Goal: Information Seeking & Learning: Understand process/instructions

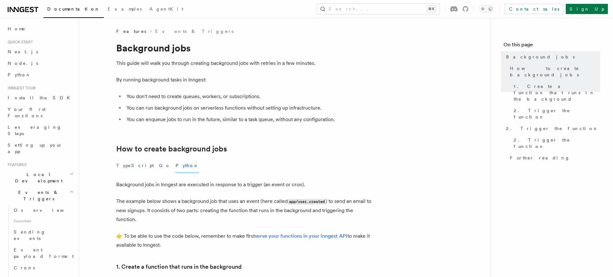
click at [177, 64] on p "This guide will walk you through creating background jobs with retries in a few…" at bounding box center [243, 63] width 255 height 9
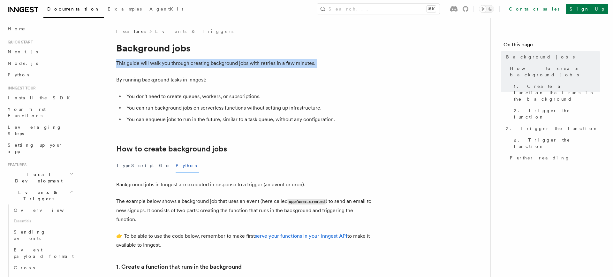
click at [177, 64] on p "This guide will walk you through creating background jobs with retries in a few…" at bounding box center [243, 63] width 255 height 9
click at [177, 62] on p "This guide will walk you through creating background jobs with retries in a few…" at bounding box center [243, 63] width 255 height 9
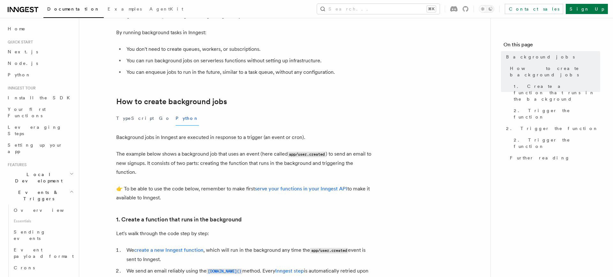
scroll to position [75, 0]
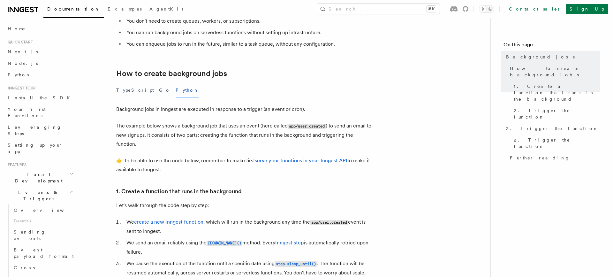
click at [175, 109] on p "Background jobs in Inngest are executed in response to a trigger (an event or c…" at bounding box center [243, 109] width 255 height 9
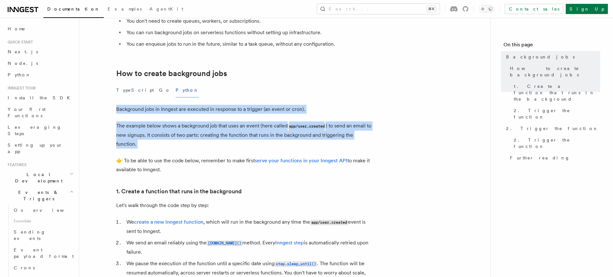
drag, startPoint x: 175, startPoint y: 109, endPoint x: 189, endPoint y: 133, distance: 27.6
click at [189, 133] on p "The example below shows a background job that uses an event (here called app/us…" at bounding box center [243, 134] width 255 height 27
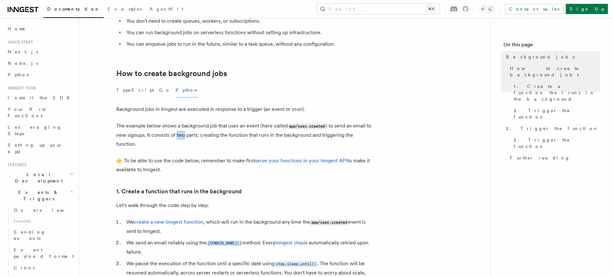
click at [189, 133] on p "The example below shows a background job that uses an event (here called app/us…" at bounding box center [243, 134] width 255 height 27
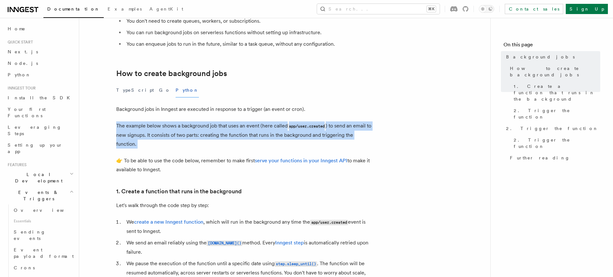
click at [189, 133] on p "The example below shows a background job that uses an event (here called app/us…" at bounding box center [243, 134] width 255 height 27
drag, startPoint x: 189, startPoint y: 133, endPoint x: 184, endPoint y: 109, distance: 24.2
click at [184, 109] on p "Background jobs in Inngest are executed in response to a trigger (an event or c…" at bounding box center [243, 109] width 255 height 9
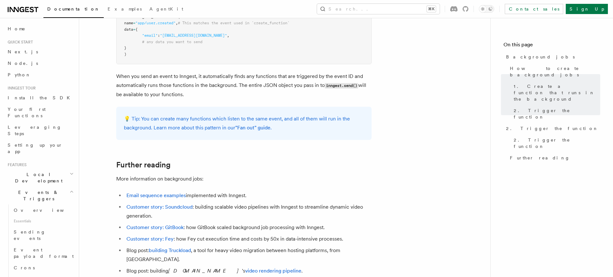
scroll to position [667, 0]
